Goal: Find contact information: Obtain details needed to contact an individual or organization

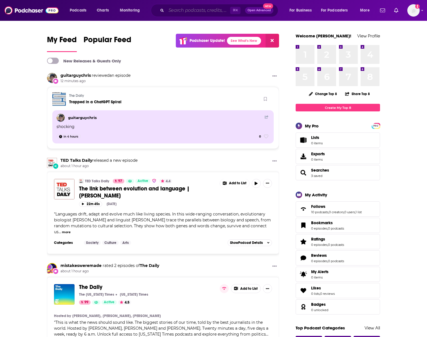
click at [195, 10] on input "Search podcasts, credits, & more..." at bounding box center [198, 10] width 64 height 9
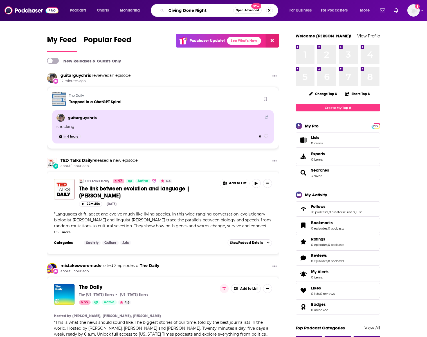
type input "Giving Done Right"
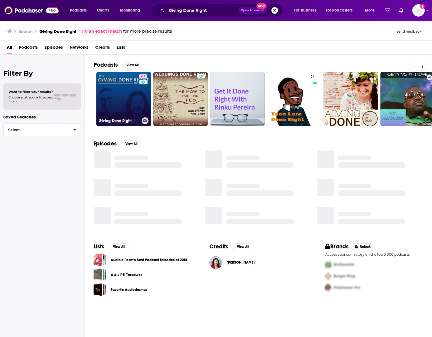
click at [120, 86] on link "67 Giving Done Right" at bounding box center [123, 99] width 55 height 55
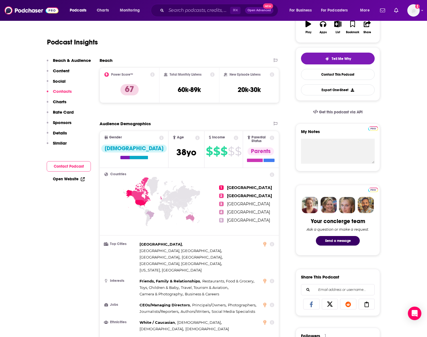
scroll to position [99, 0]
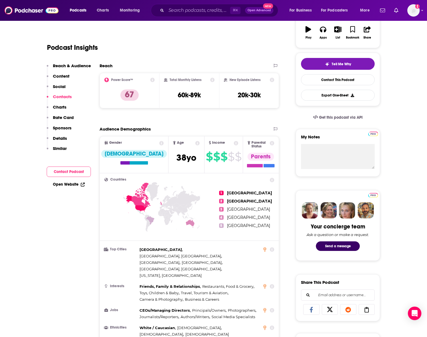
click at [55, 98] on p "Contacts" at bounding box center [62, 96] width 19 height 5
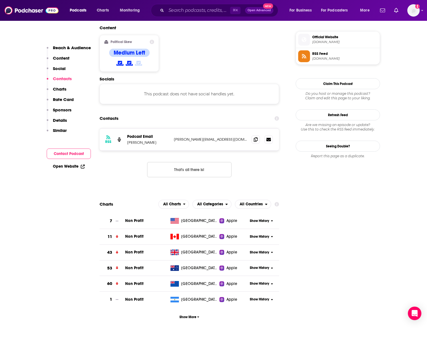
scroll to position [453, 0]
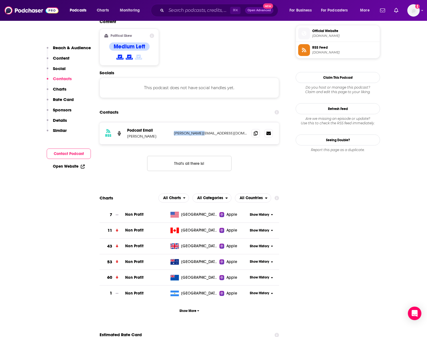
drag, startPoint x: 212, startPoint y: 105, endPoint x: 172, endPoint y: 105, distance: 39.7
click at [172, 122] on div "RSS Podcast Email [PERSON_NAME] [PERSON_NAME][EMAIL_ADDRESS][DOMAIN_NAME] [EMAI…" at bounding box center [190, 133] width 180 height 22
copy p "[PERSON_NAME][EMAIL_ADDRESS][DOMAIN_NAME]"
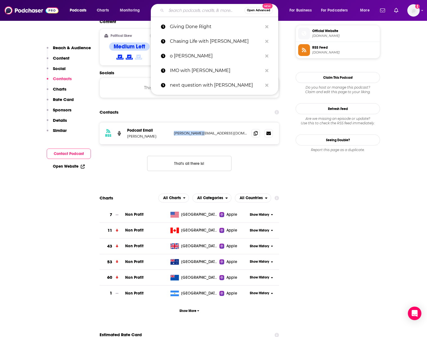
click at [193, 10] on input "Search podcasts, credits, & more..." at bounding box center [205, 10] width 78 height 9
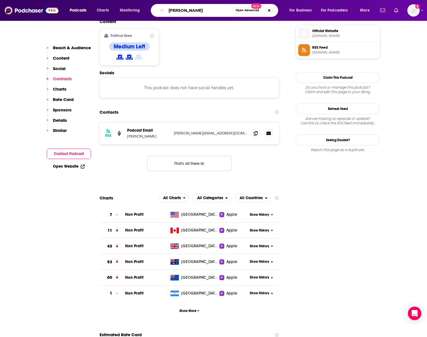
type input "[PERSON_NAME] health"
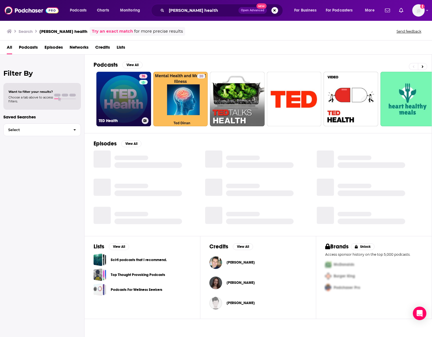
click at [132, 103] on link "76 [PERSON_NAME] Health" at bounding box center [123, 99] width 55 height 55
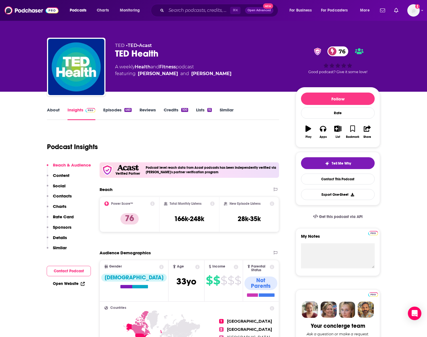
click at [59, 196] on p "Contacts" at bounding box center [62, 195] width 19 height 5
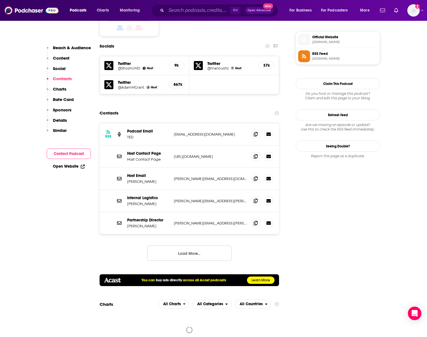
scroll to position [501, 0]
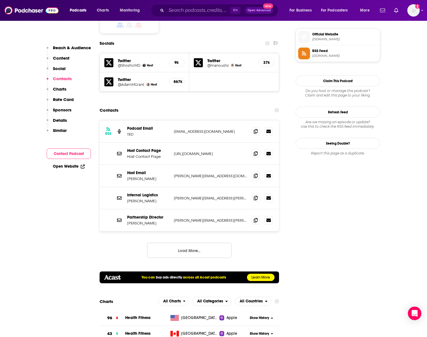
drag, startPoint x: 232, startPoint y: 106, endPoint x: 174, endPoint y: 104, distance: 58.0
click at [174, 129] on p "[EMAIL_ADDRESS][DOMAIN_NAME]" at bounding box center [210, 131] width 73 height 5
drag, startPoint x: 229, startPoint y: 105, endPoint x: 173, endPoint y: 105, distance: 56.0
click at [173, 121] on div "RSS Podcast Email [PERSON_NAME] [EMAIL_ADDRESS][DOMAIN_NAME] [EMAIL_ADDRESS][DO…" at bounding box center [190, 132] width 180 height 22
copy p "[EMAIL_ADDRESS][DOMAIN_NAME]"
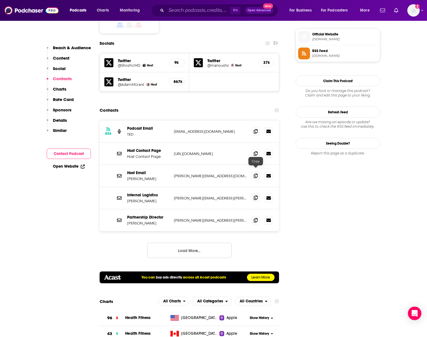
click at [255, 196] on icon at bounding box center [256, 198] width 4 height 5
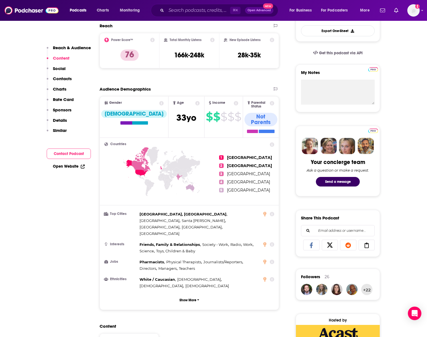
scroll to position [131, 0]
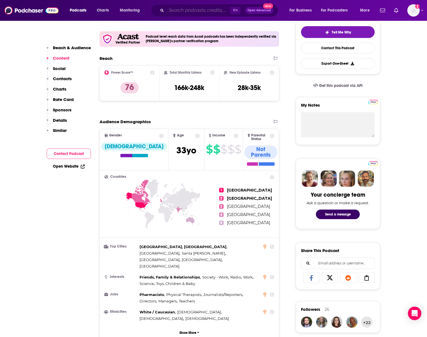
click at [184, 12] on input "Search podcasts, credits, & more..." at bounding box center [198, 10] width 64 height 9
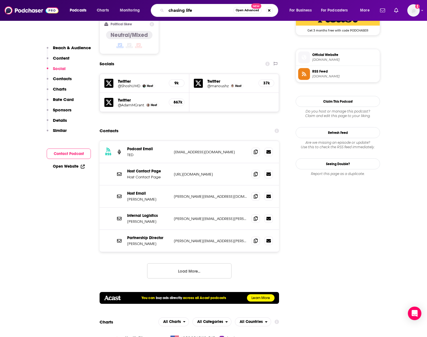
scroll to position [490, 0]
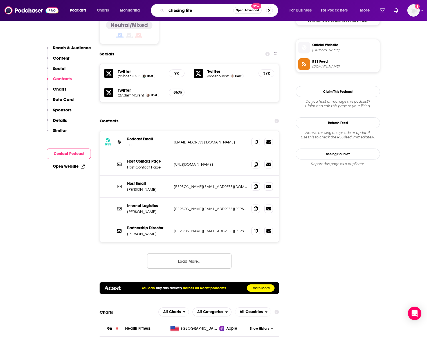
click at [186, 13] on input "chasing life" at bounding box center [199, 10] width 67 height 9
type input "[PERSON_NAME]"
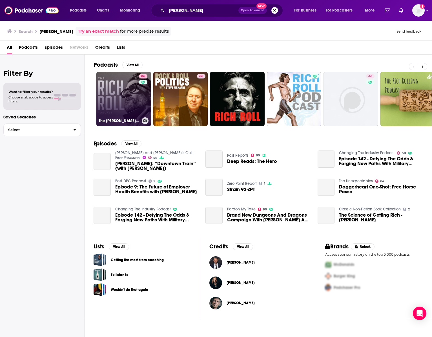
click at [123, 110] on link "86 The [PERSON_NAME] Podcast" at bounding box center [123, 99] width 55 height 55
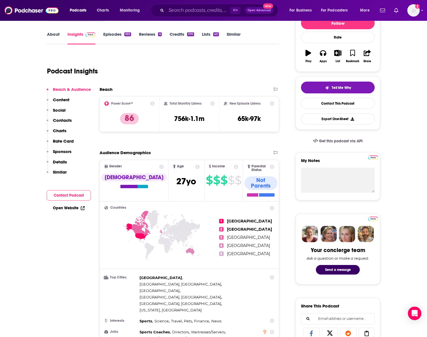
scroll to position [76, 0]
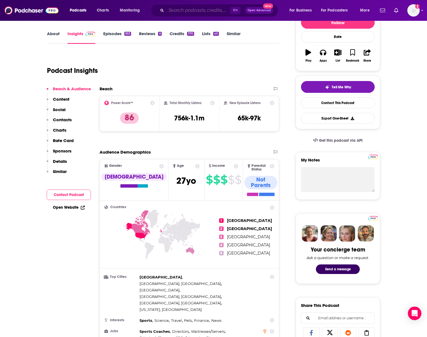
click at [195, 12] on input "Search podcasts, credits, & more..." at bounding box center [198, 10] width 64 height 9
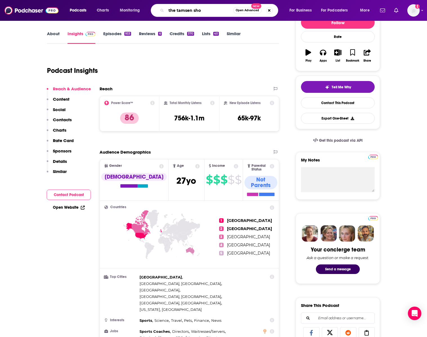
type input "the tamsen show"
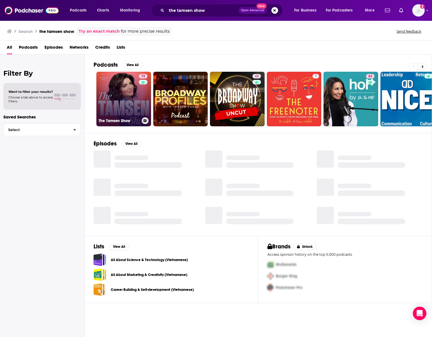
click at [115, 108] on link "72 The Tamsen Show" at bounding box center [123, 99] width 55 height 55
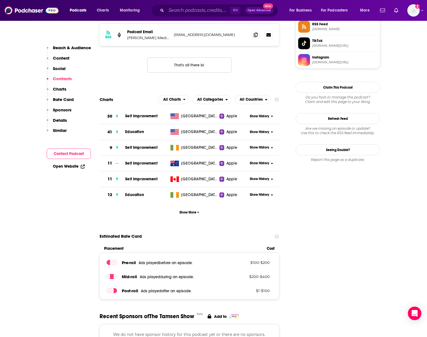
scroll to position [450, 0]
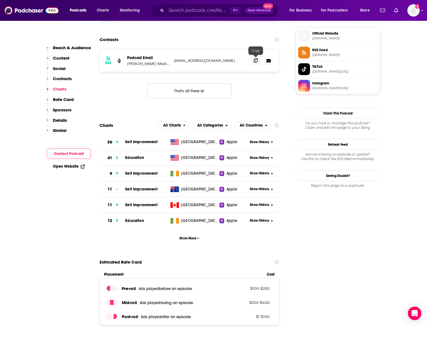
click at [255, 62] on icon at bounding box center [256, 60] width 4 height 5
